Goal: Navigation & Orientation: Find specific page/section

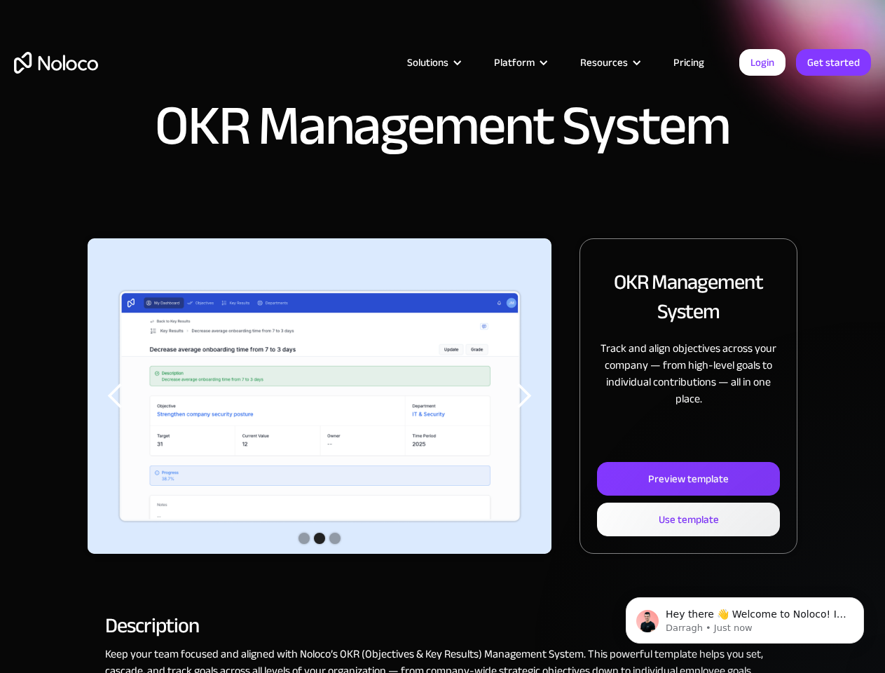
click at [442, 336] on img "2 of 3" at bounding box center [320, 407] width 464 height 338
click at [418, 62] on div "Solutions" at bounding box center [427, 62] width 41 height 18
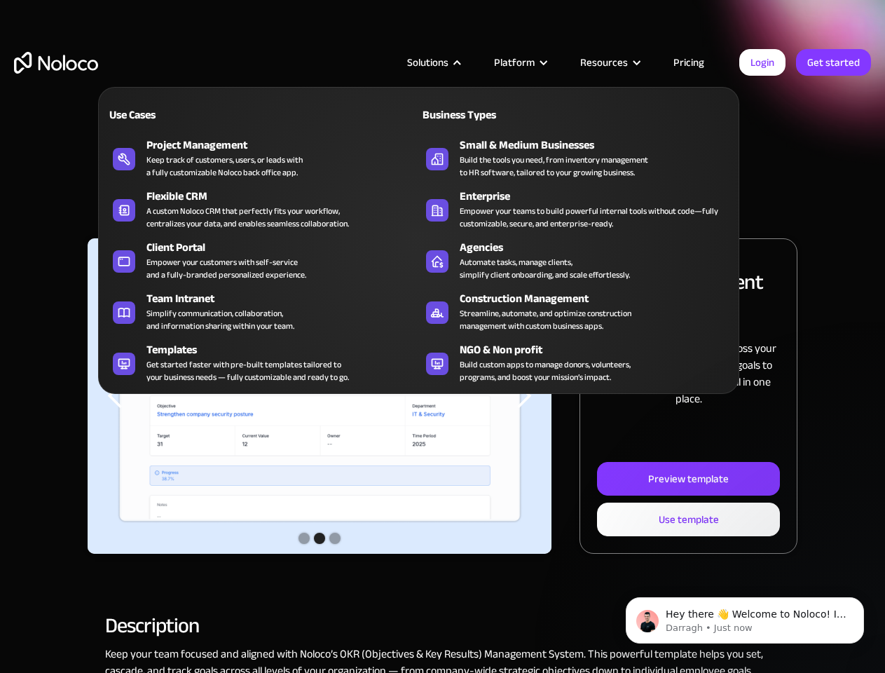
click at [434, 62] on div "Solutions" at bounding box center [427, 62] width 41 height 18
click at [520, 62] on div "Platform" at bounding box center [514, 62] width 41 height 18
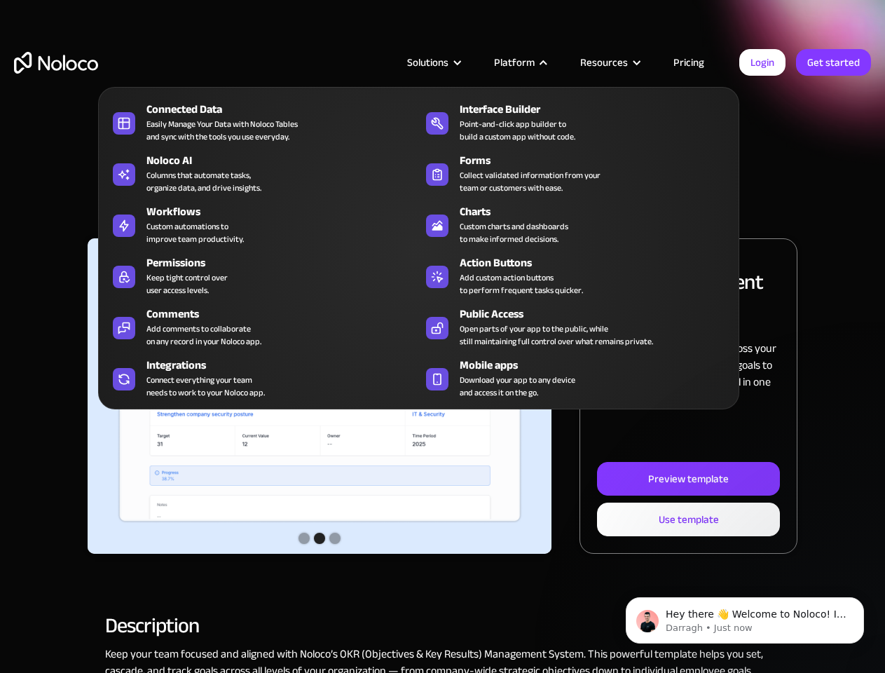
click at [610, 62] on div "Resources" at bounding box center [604, 62] width 48 height 18
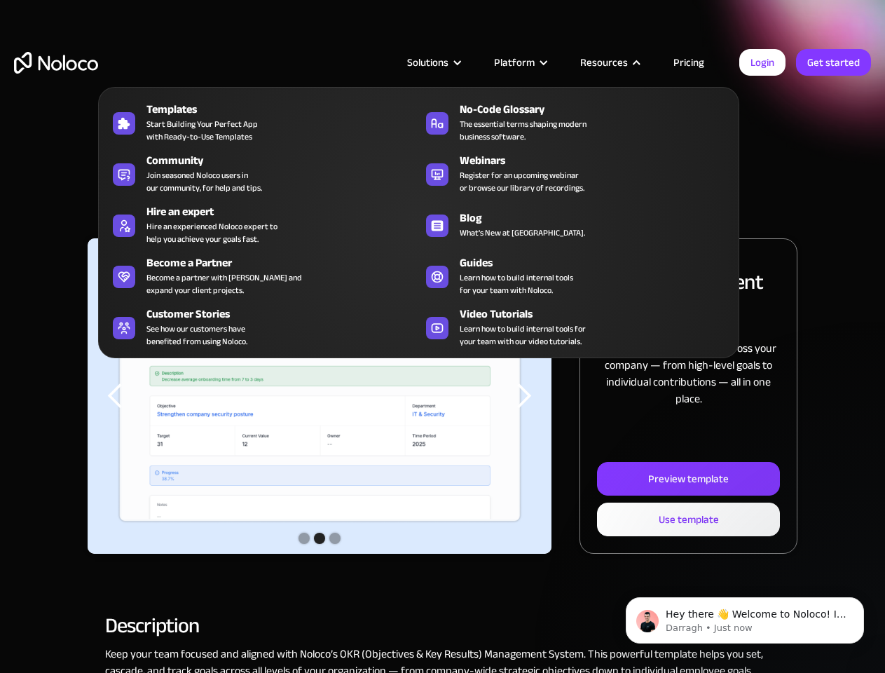
click at [320, 396] on img "2 of 3" at bounding box center [320, 407] width 464 height 338
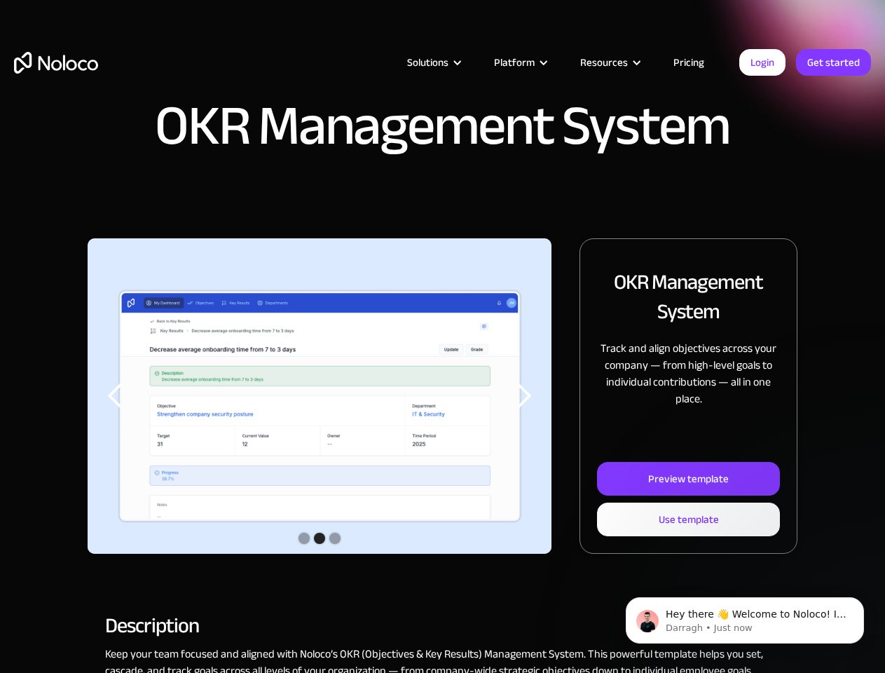
click at [116, 396] on div "previous slide" at bounding box center [116, 396] width 28 height 28
click at [524, 396] on div "next slide" at bounding box center [523, 396] width 28 height 28
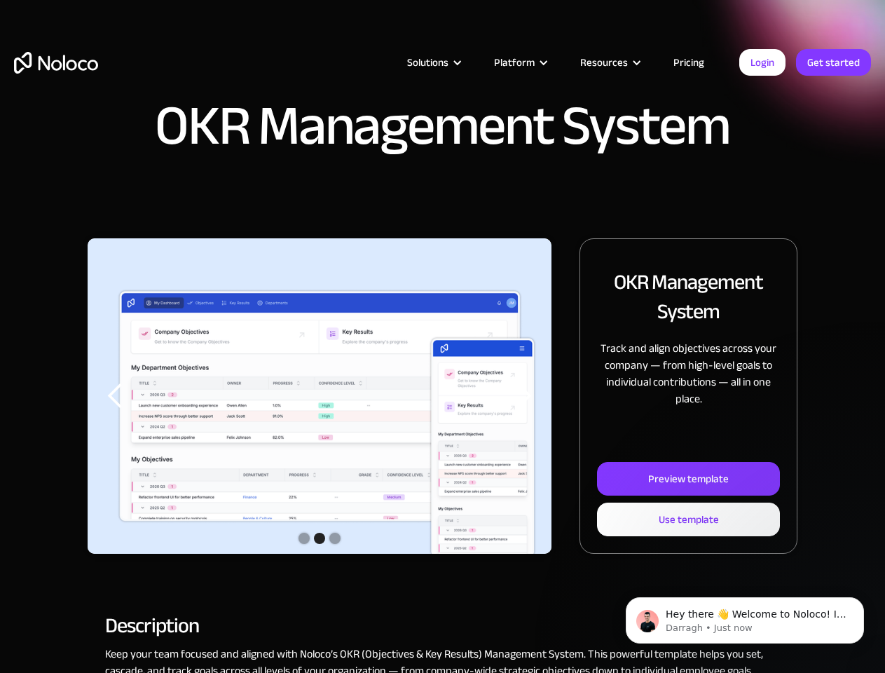
click at [320, 540] on div "Show slide 2 of 3" at bounding box center [319, 538] width 11 height 11
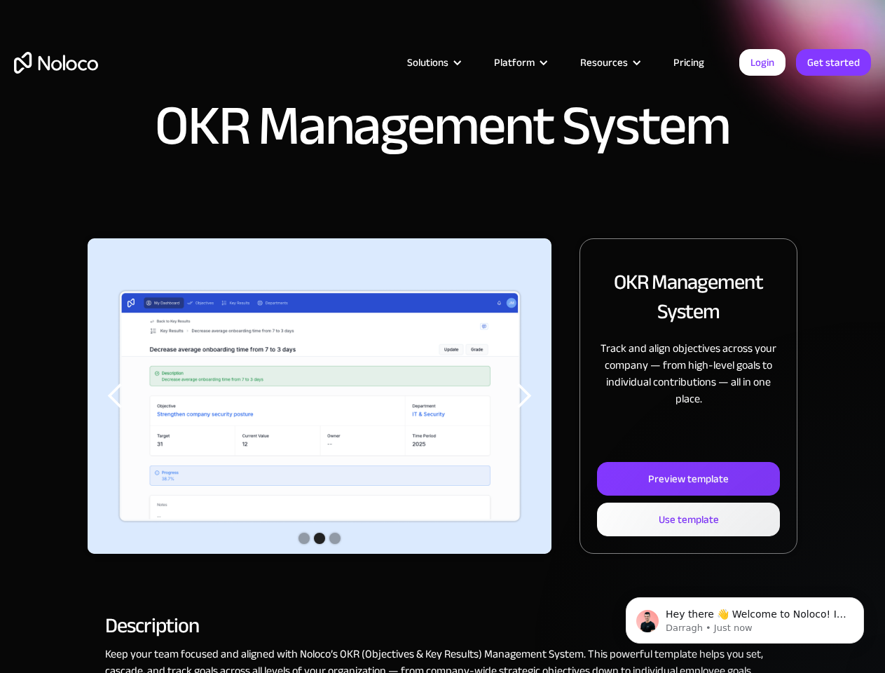
click at [304, 538] on div "Show slide 1 of 3" at bounding box center [304, 538] width 11 height 11
